Goal: Task Accomplishment & Management: Manage account settings

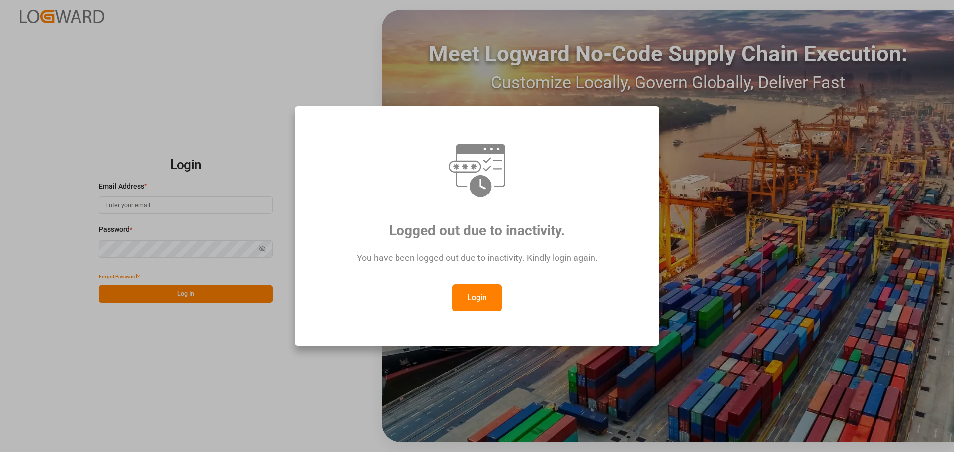
click at [477, 299] on button "Login" at bounding box center [477, 298] width 50 height 27
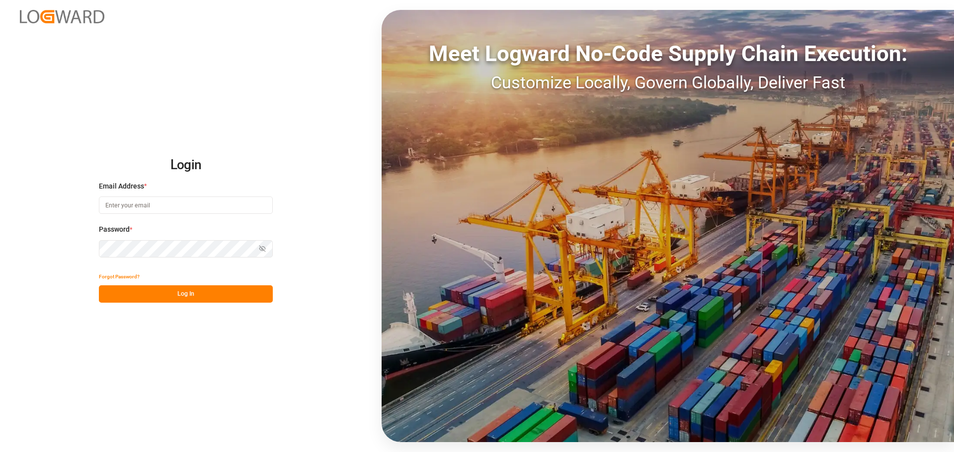
click at [149, 206] on input at bounding box center [186, 205] width 174 height 17
type input "[PERSON_NAME][EMAIL_ADDRESS][DOMAIN_NAME]"
